Goal: Find specific page/section: Find specific page/section

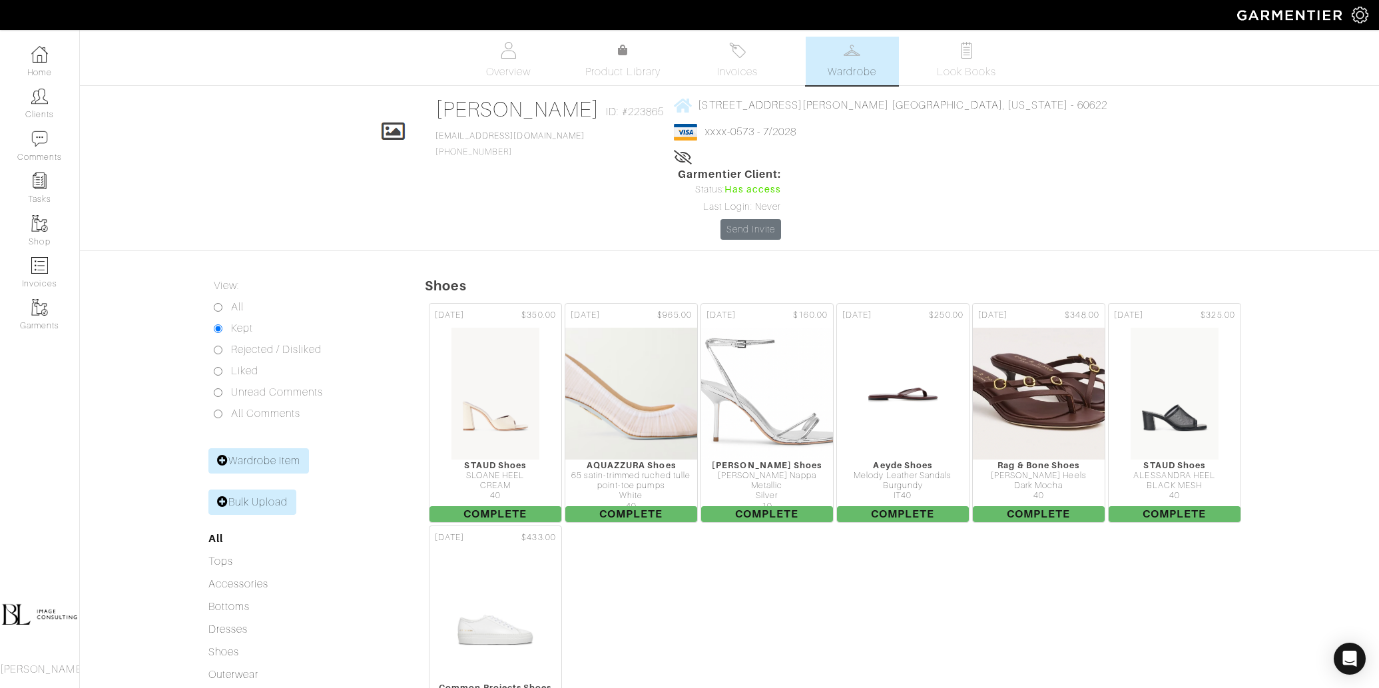
scroll to position [121, 0]
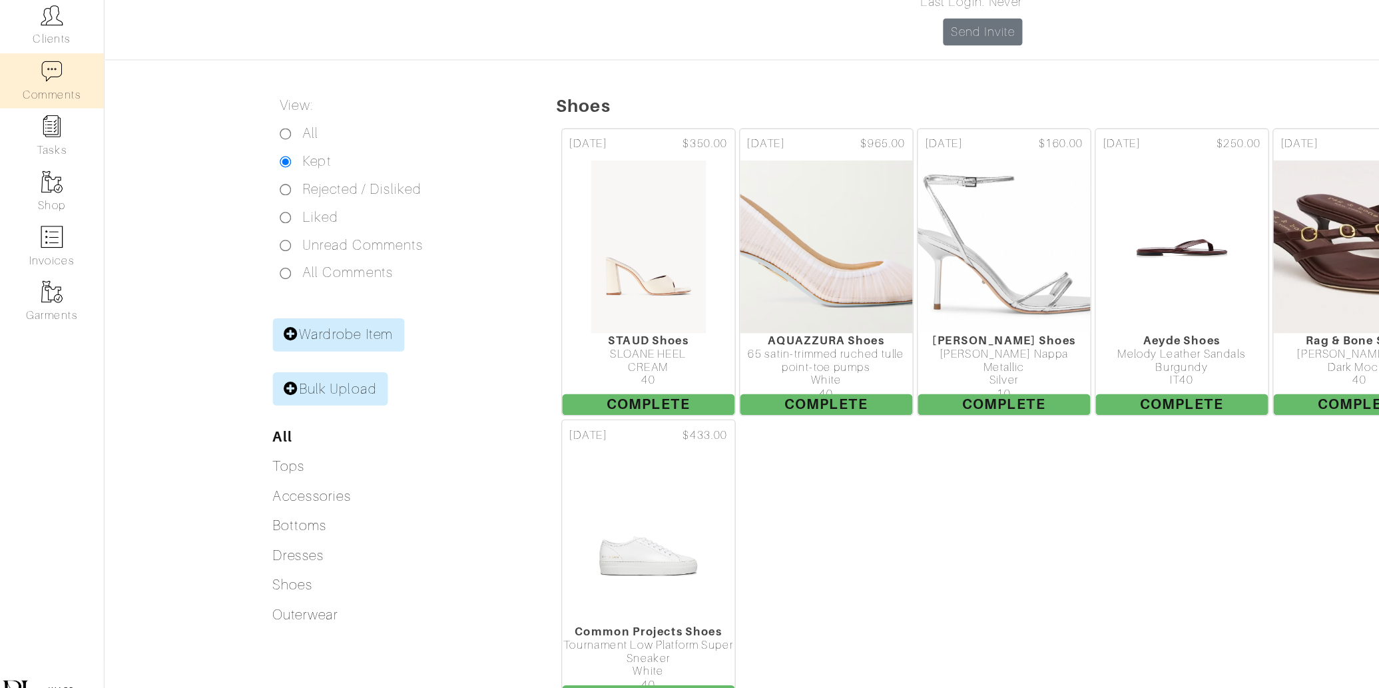
click at [41, 127] on link "Comments" at bounding box center [39, 146] width 79 height 42
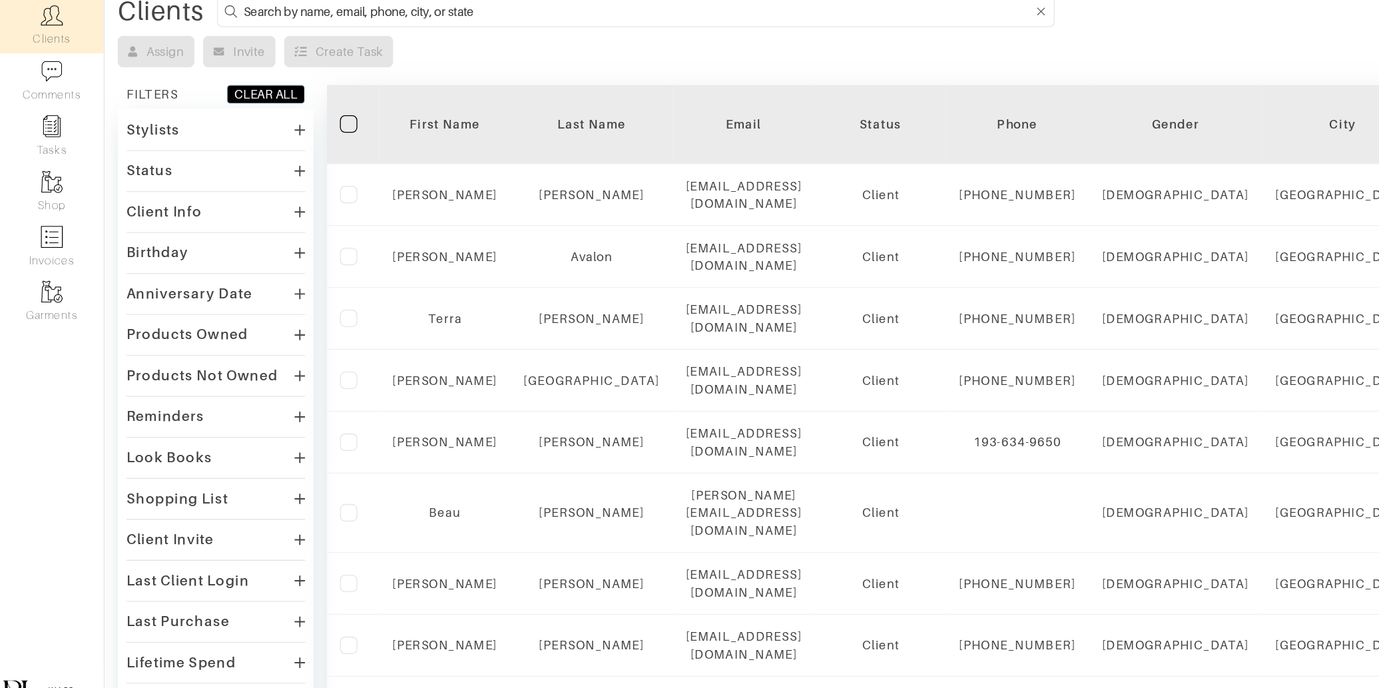
click at [339, 94] on input at bounding box center [487, 93] width 603 height 17
type input "rosemary"
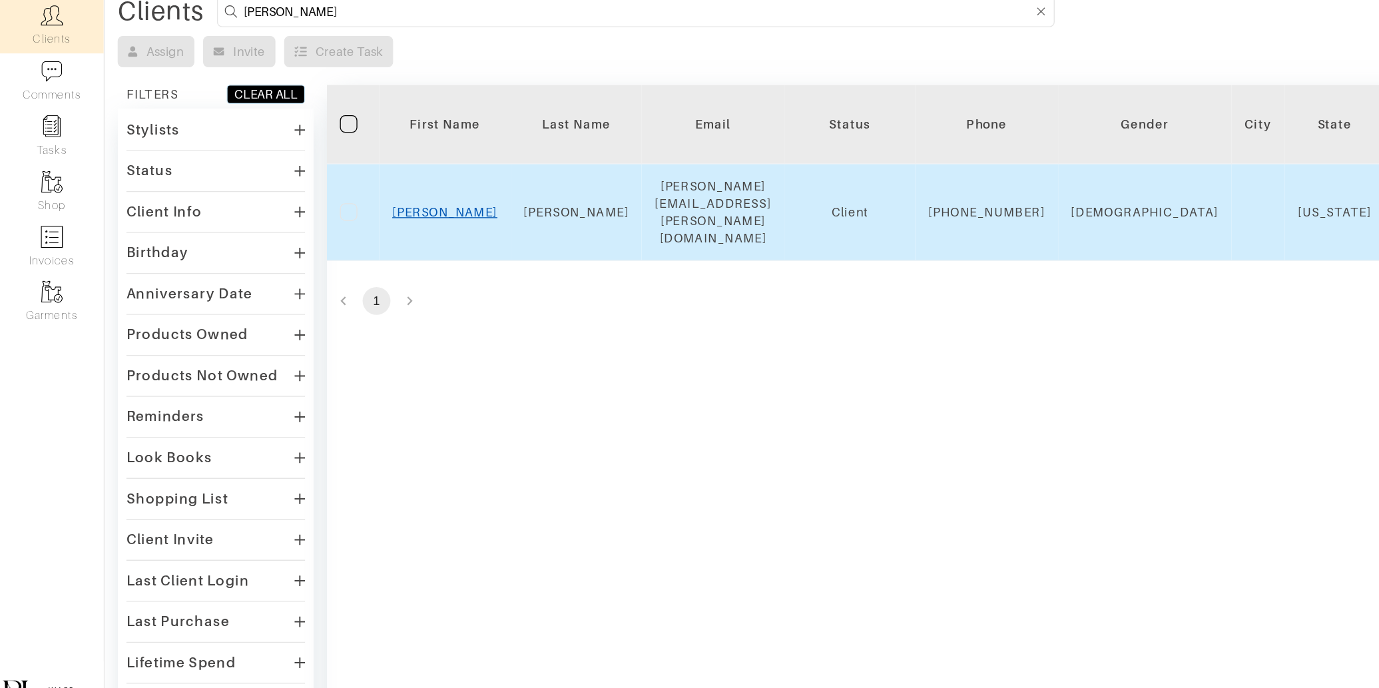
click at [321, 242] on link "Rosemary" at bounding box center [340, 246] width 81 height 11
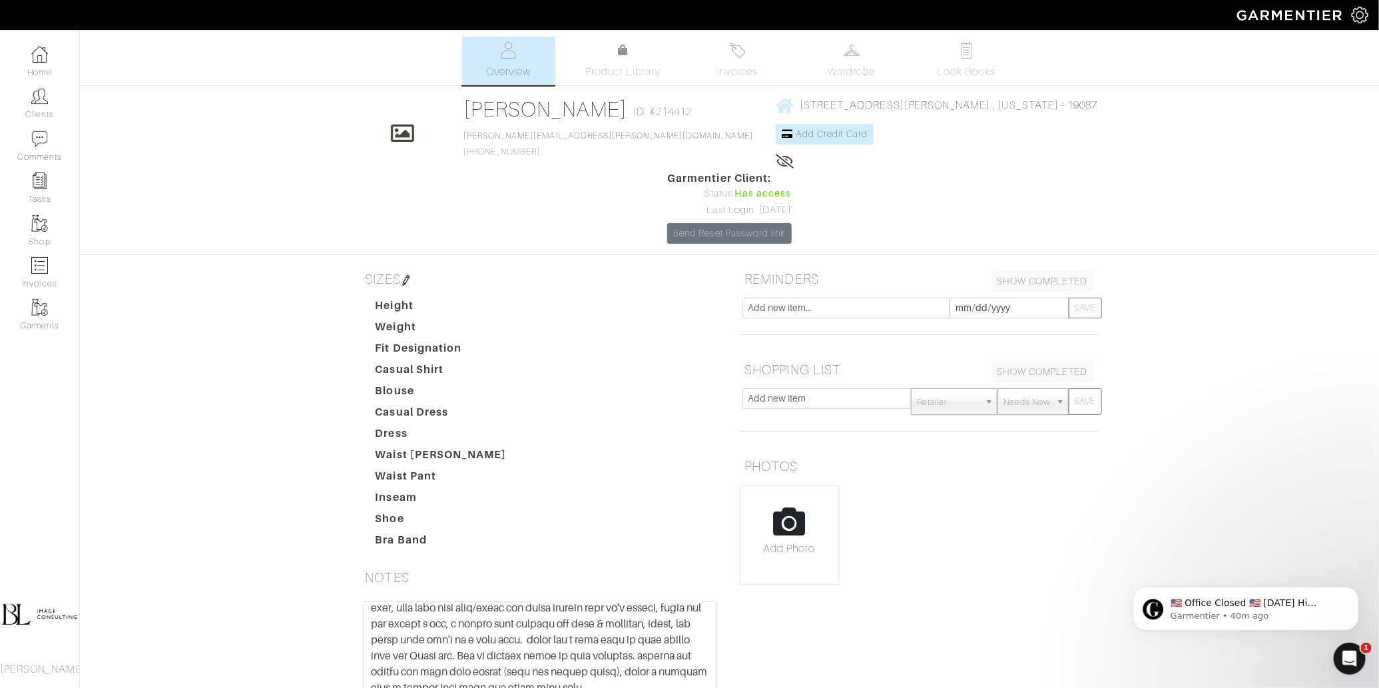
scroll to position [118, 0]
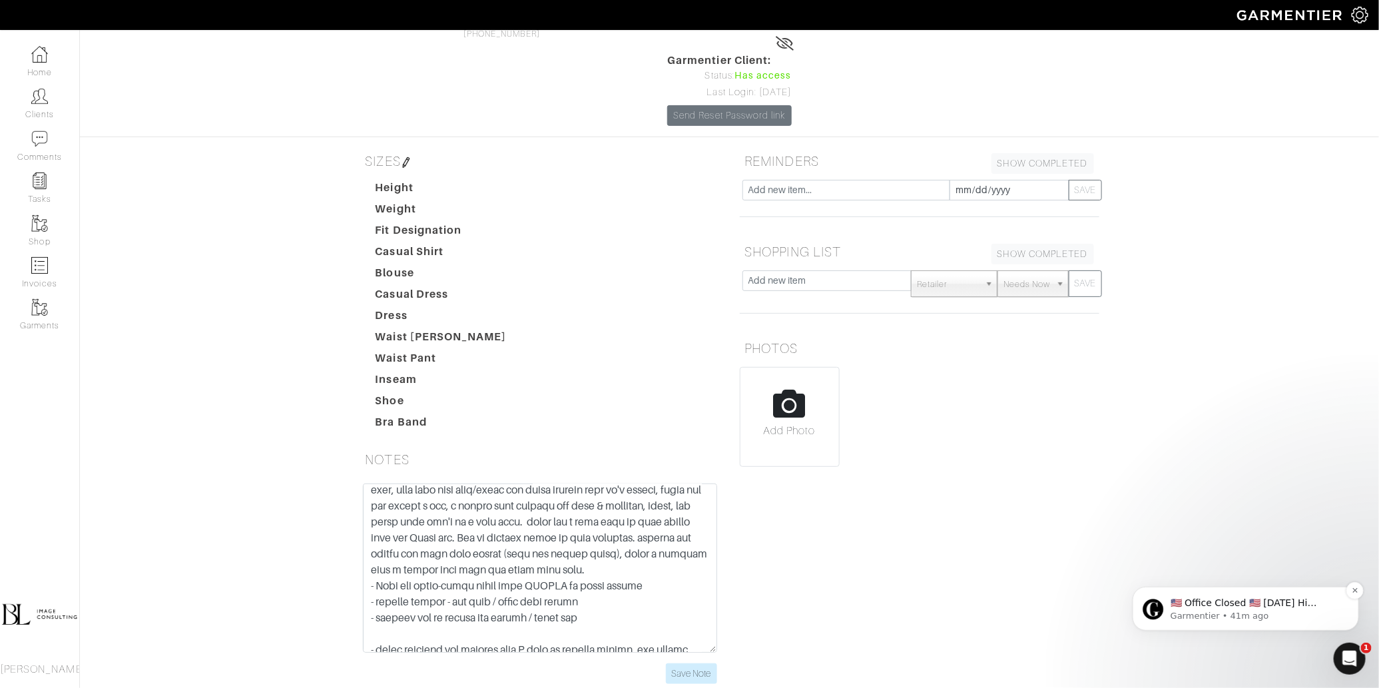
click at [1258, 613] on p "Garmentier • 41m ago" at bounding box center [1256, 615] width 172 height 12
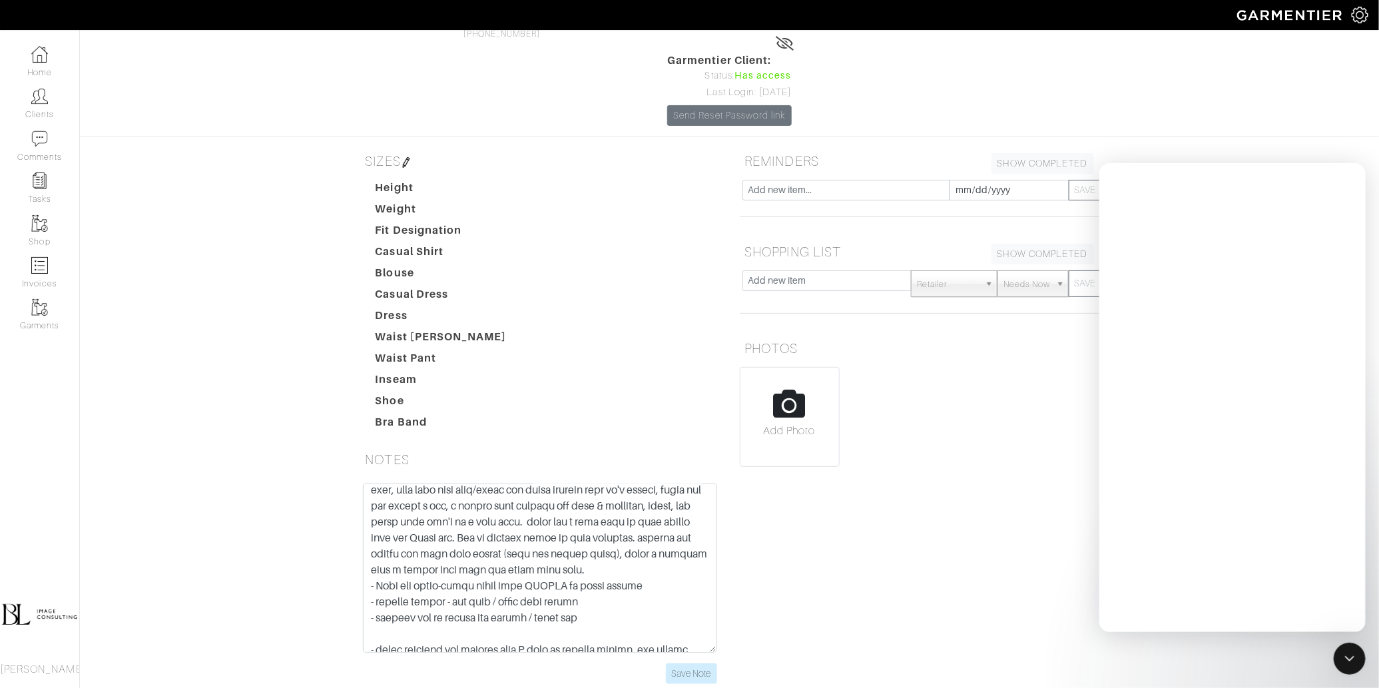
scroll to position [0, 0]
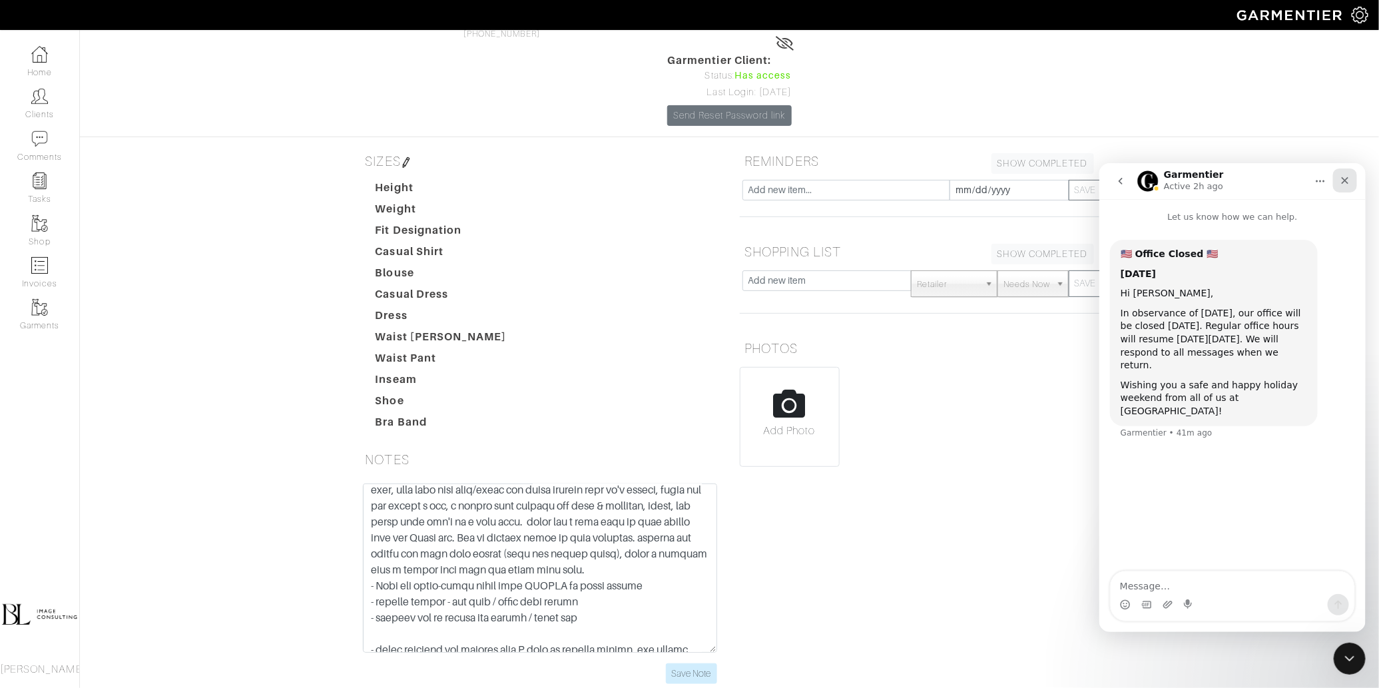
click at [1344, 179] on icon "Close" at bounding box center [1344, 179] width 7 height 7
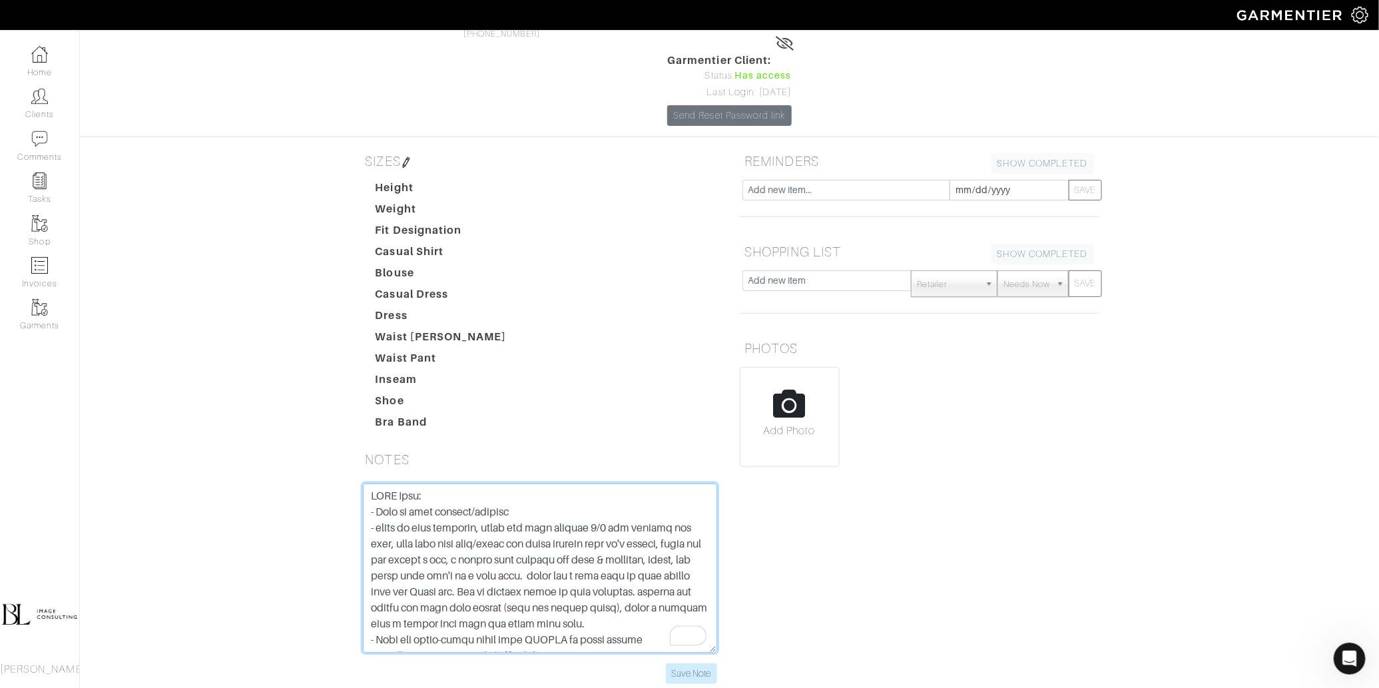
drag, startPoint x: 618, startPoint y: 548, endPoint x: 356, endPoint y: 432, distance: 286.8
click at [358, 483] on div "Save Note" at bounding box center [540, 583] width 374 height 200
click at [646, 506] on textarea "To enrich screen reader interactions, please activate Accessibility in Grammarl…" at bounding box center [540, 567] width 354 height 169
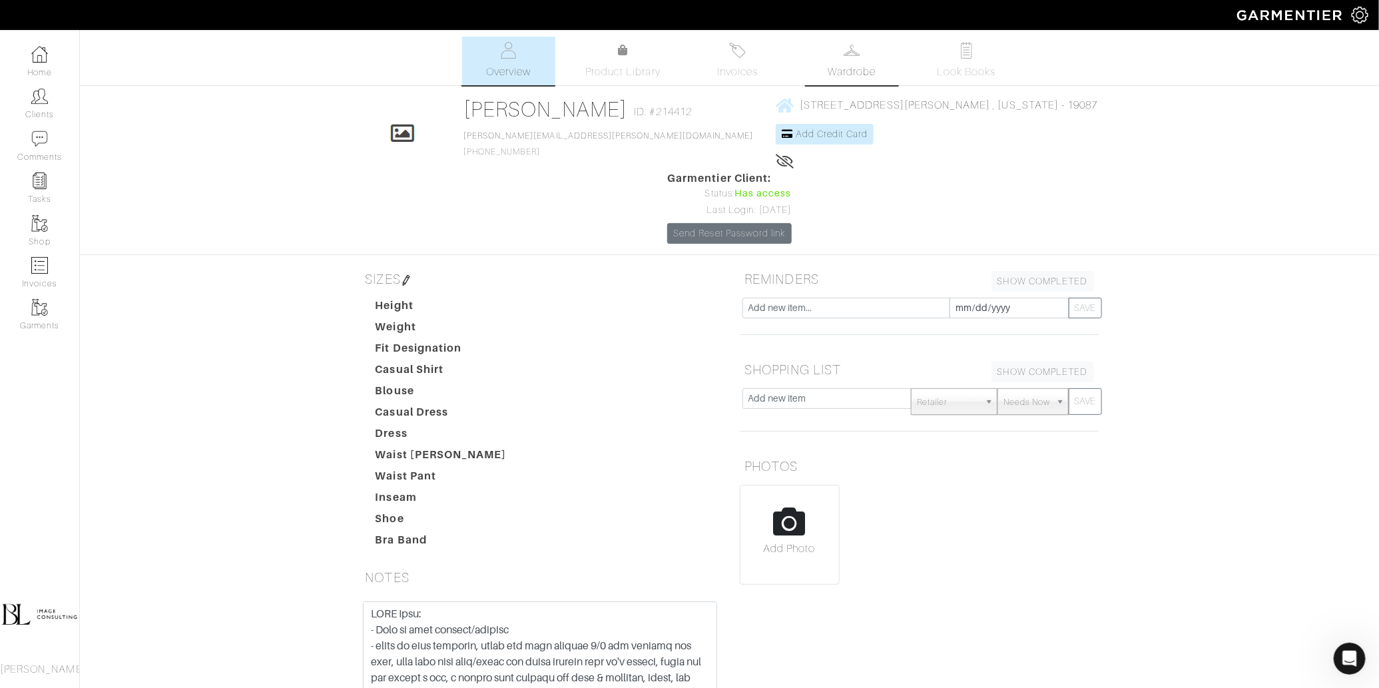
click at [859, 67] on span "Wardrobe" at bounding box center [852, 72] width 48 height 16
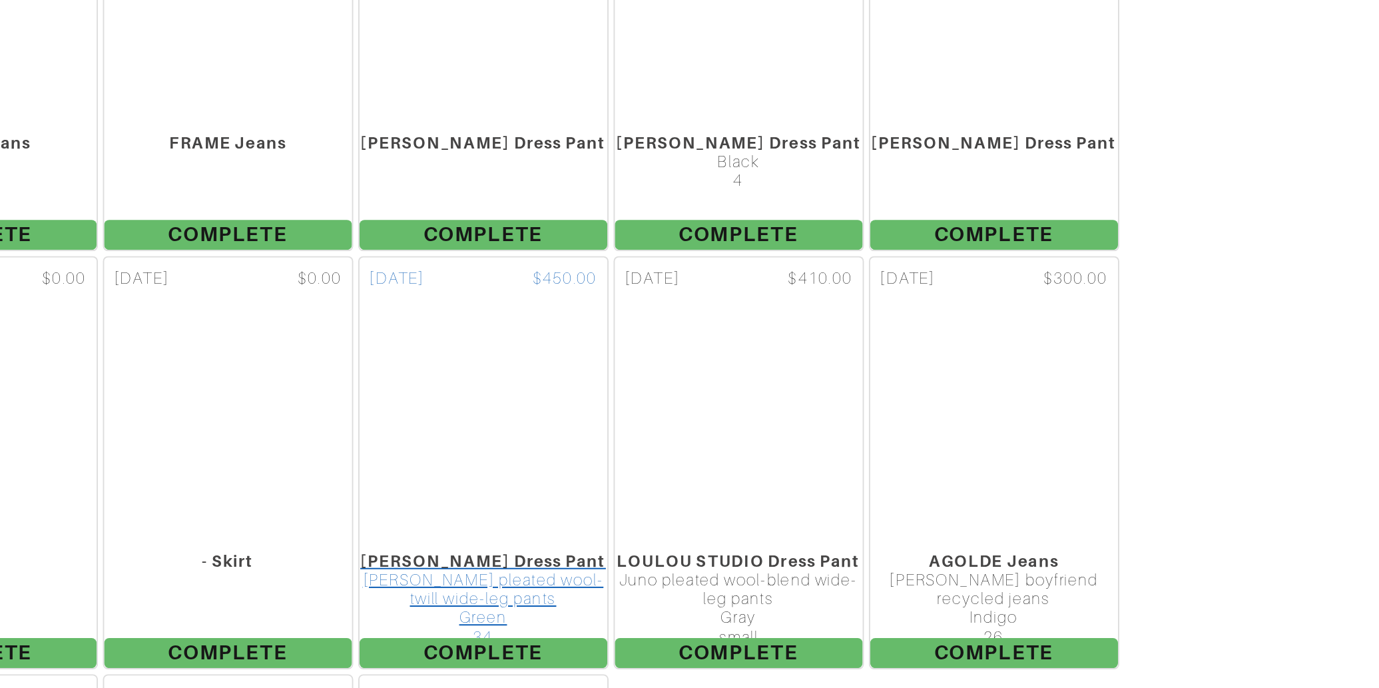
scroll to position [6789, 0]
